Goal: Information Seeking & Learning: Check status

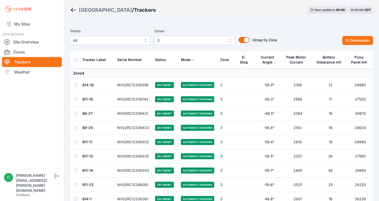
click at [202, 39] on span "3" at bounding box center [190, 41] width 67 height 6
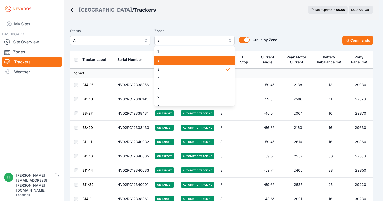
click at [202, 61] on span "2" at bounding box center [191, 60] width 68 height 5
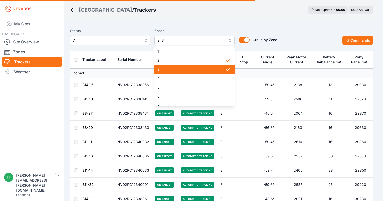
click at [203, 70] on span "3" at bounding box center [191, 69] width 68 height 5
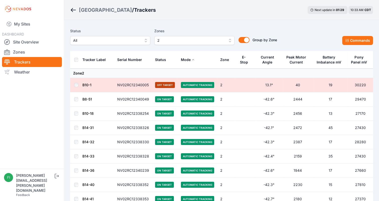
click at [336, 88] on td "19" at bounding box center [330, 85] width 35 height 14
click at [44, 50] on link "Zones" at bounding box center [32, 52] width 60 height 10
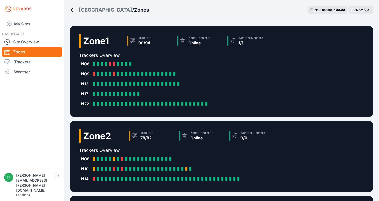
click at [107, 150] on h2 "Trackers Overview" at bounding box center [178, 150] width 198 height 7
click at [25, 62] on link "Trackers" at bounding box center [32, 62] width 60 height 10
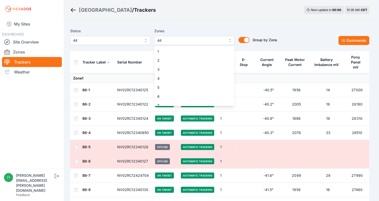
click at [190, 41] on span "All" at bounding box center [190, 41] width 67 height 6
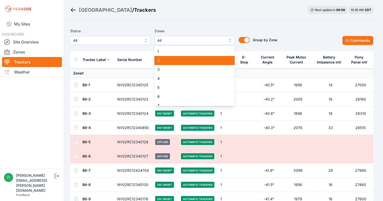
click at [183, 60] on span "2" at bounding box center [191, 60] width 68 height 5
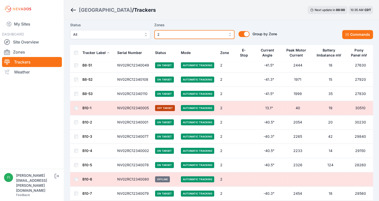
scroll to position [271, 0]
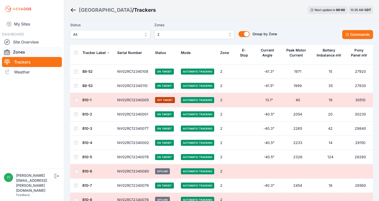
click at [44, 53] on link "Zones" at bounding box center [32, 52] width 60 height 10
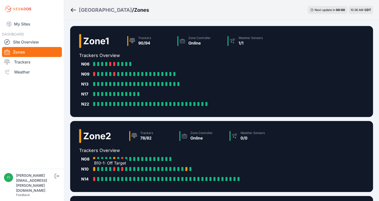
click at [95, 168] on div "B10-1: Off Target" at bounding box center [95, 169] width 4 height 4
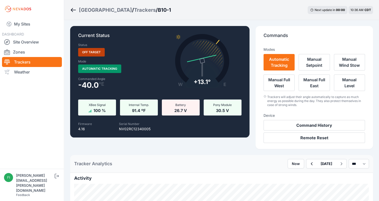
click at [176, 111] on span "26.7 V" at bounding box center [180, 110] width 13 height 6
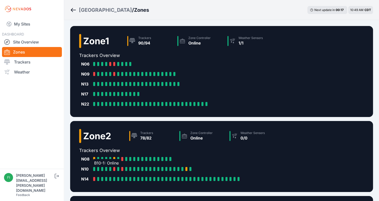
click at [94, 169] on div at bounding box center [94, 169] width 2 height 4
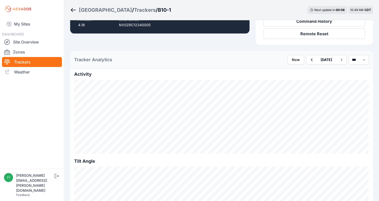
scroll to position [103, 0]
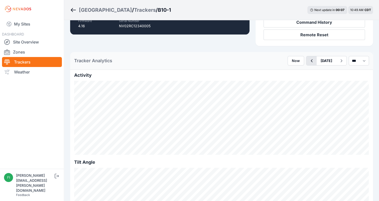
click at [308, 59] on icon "button" at bounding box center [311, 61] width 6 height 6
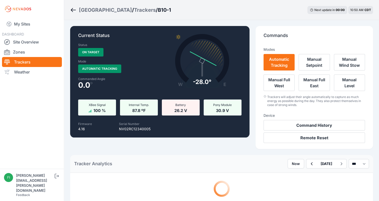
scroll to position [28, 0]
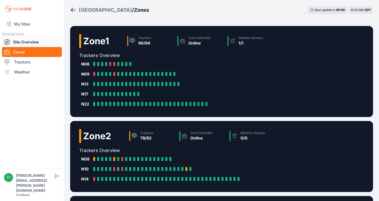
click at [42, 40] on link "Site Overview" at bounding box center [32, 42] width 60 height 10
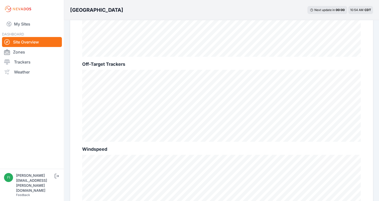
scroll to position [205, 0]
click at [29, 52] on link "Zones" at bounding box center [32, 52] width 60 height 10
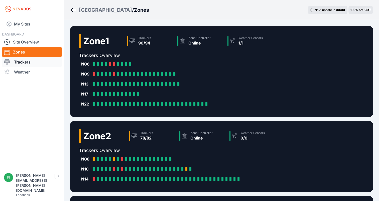
click at [34, 65] on link "Trackers" at bounding box center [32, 62] width 60 height 10
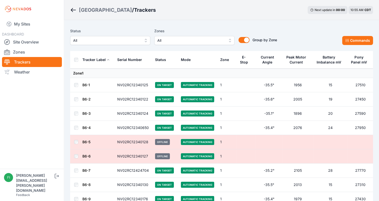
click at [223, 41] on span "All" at bounding box center [190, 41] width 67 height 6
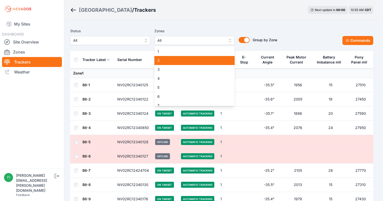
click at [196, 63] on span "2" at bounding box center [191, 60] width 68 height 5
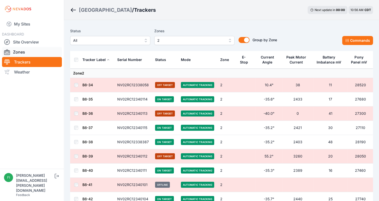
click at [38, 51] on link "Zones" at bounding box center [32, 52] width 60 height 10
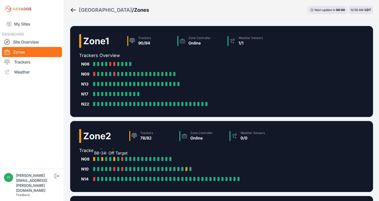
click at [94, 158] on div at bounding box center [94, 159] width 2 height 4
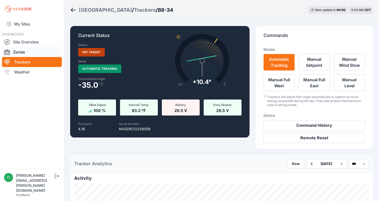
click at [25, 54] on link "Zones" at bounding box center [32, 52] width 60 height 10
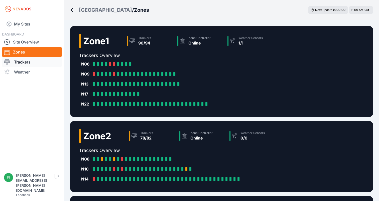
click at [40, 59] on link "Trackers" at bounding box center [32, 62] width 60 height 10
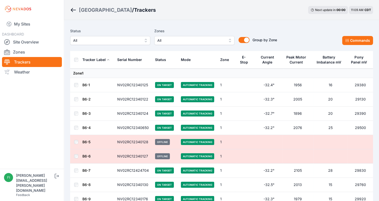
click at [171, 39] on span "All" at bounding box center [190, 41] width 67 height 6
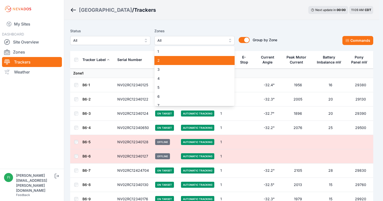
click at [172, 60] on span "2" at bounding box center [191, 60] width 68 height 5
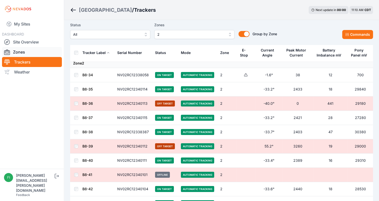
click at [33, 51] on link "Zones" at bounding box center [32, 52] width 60 height 10
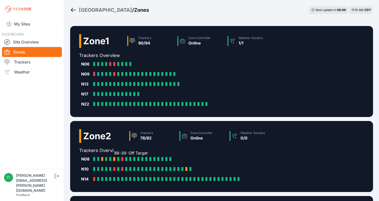
click at [114, 159] on div at bounding box center [114, 159] width 2 height 4
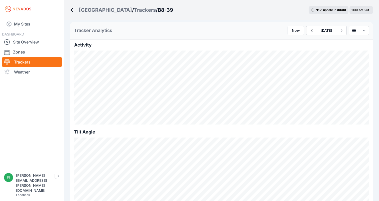
scroll to position [124, 0]
